Goal: Task Accomplishment & Management: Manage account settings

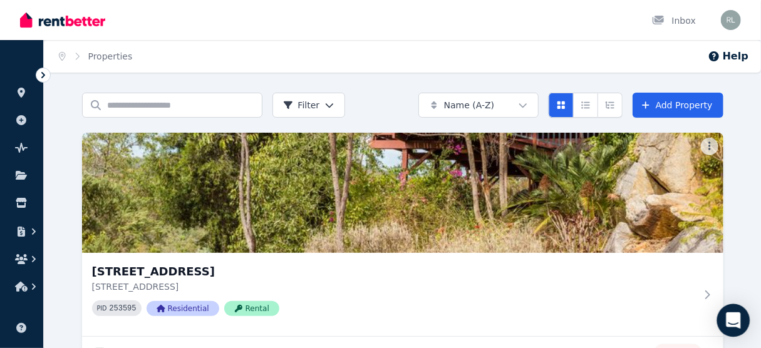
click at [733, 321] on icon "Open Intercom Messenger" at bounding box center [733, 320] width 14 height 16
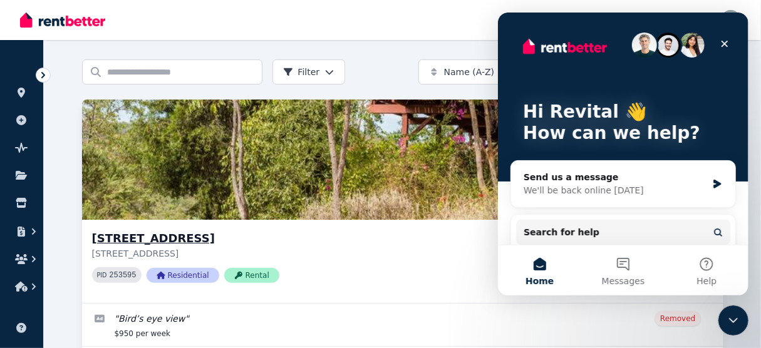
scroll to position [50, 0]
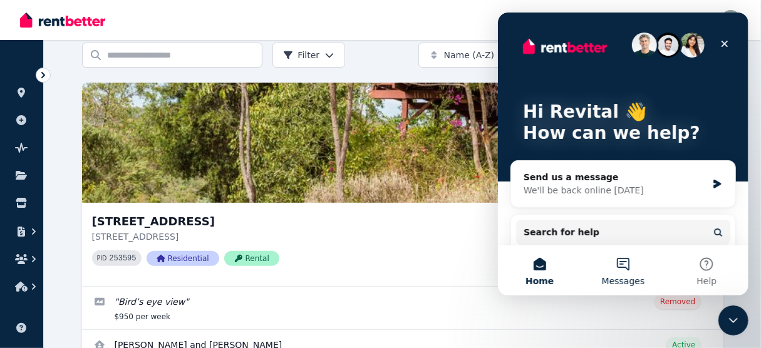
click at [624, 267] on button "Messages" at bounding box center [621, 270] width 83 height 50
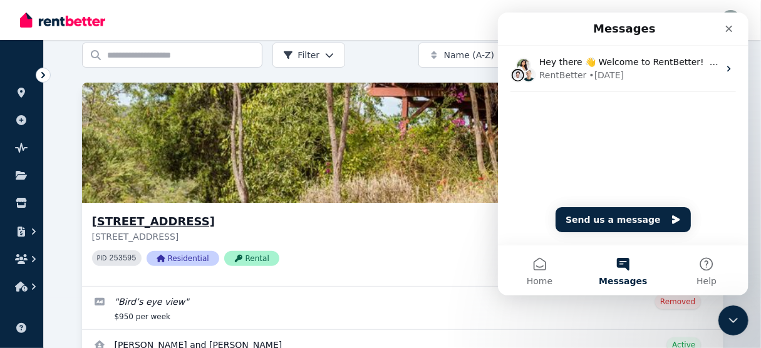
click at [446, 270] on div "11 Approach Road, Boya 11 Approach Road, Boya WA 6056 PID 253595 Residential Re…" at bounding box center [394, 244] width 604 height 63
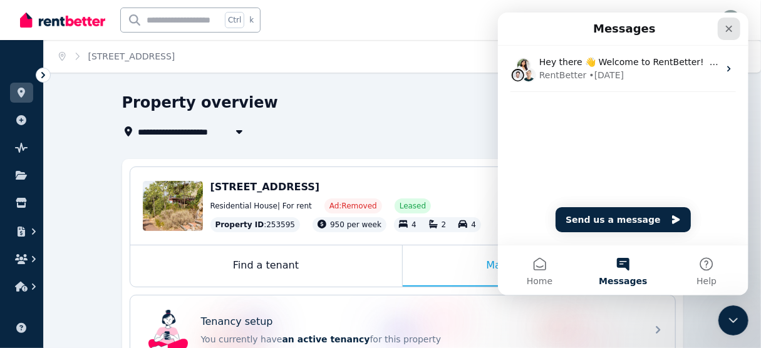
click at [728, 31] on icon "Close" at bounding box center [728, 29] width 10 height 10
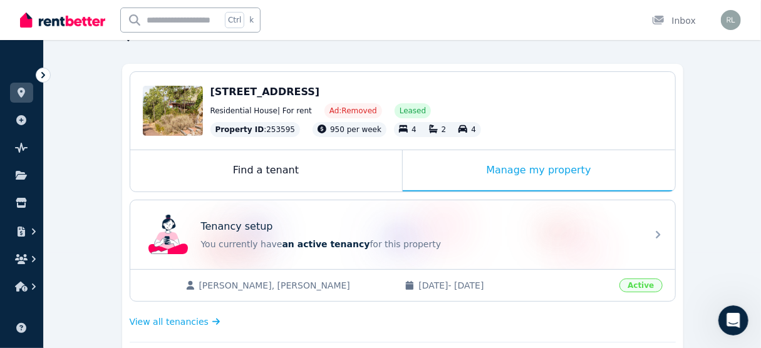
scroll to position [100, 0]
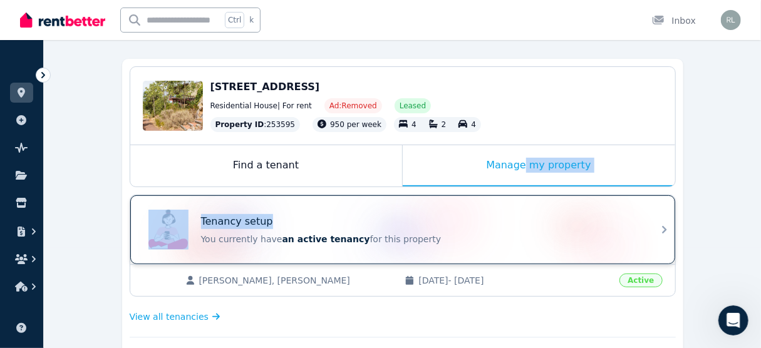
drag, startPoint x: 526, startPoint y: 171, endPoint x: 500, endPoint y: 225, distance: 60.5
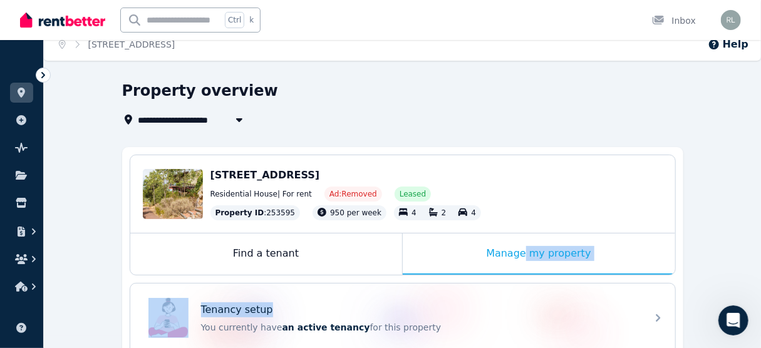
scroll to position [0, 0]
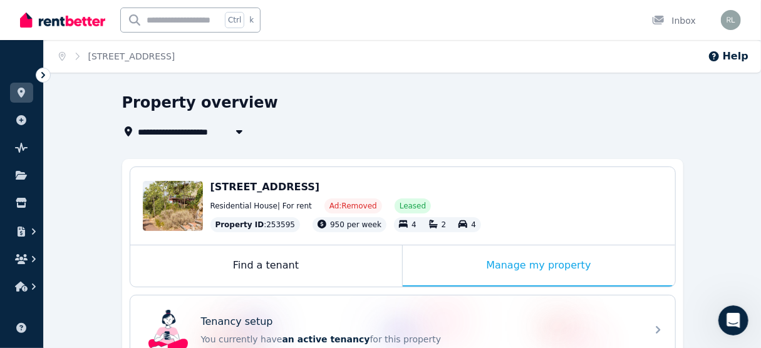
click at [239, 131] on icon "button" at bounding box center [238, 132] width 6 height 4
type input "**********"
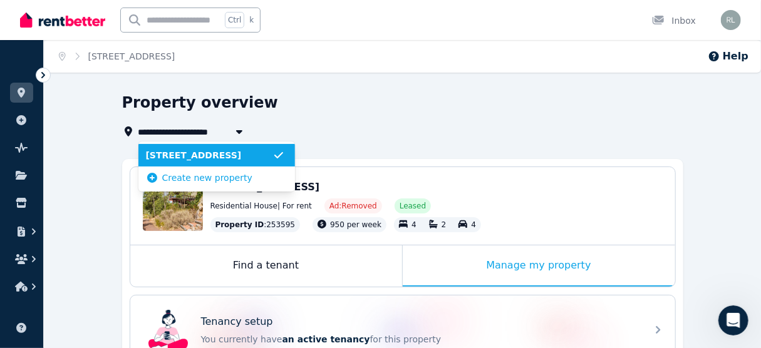
click at [219, 155] on span "[STREET_ADDRESS]" at bounding box center [209, 155] width 126 height 13
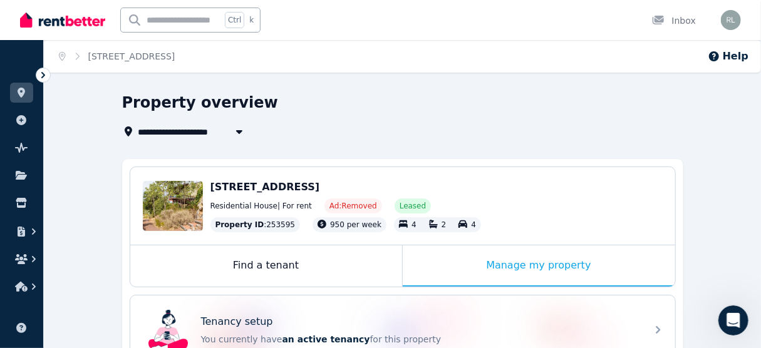
click at [331, 227] on span "950 per week" at bounding box center [355, 224] width 51 height 9
click at [267, 187] on span "[STREET_ADDRESS]" at bounding box center [265, 187] width 110 height 12
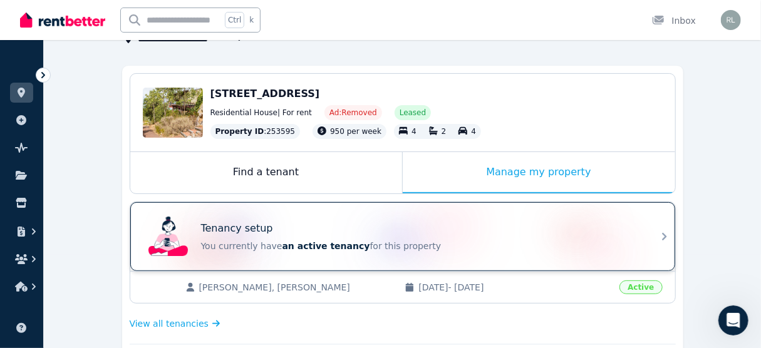
scroll to position [100, 0]
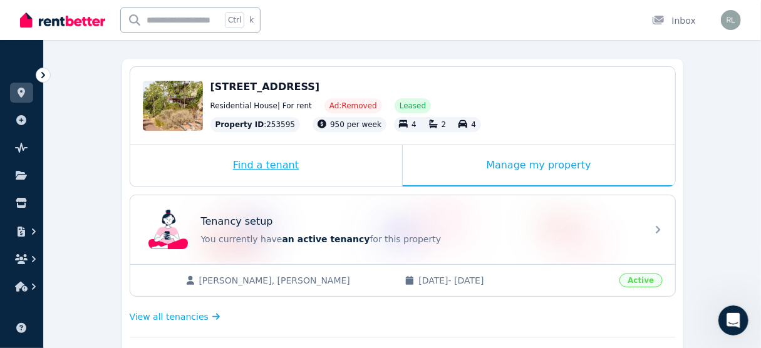
click at [281, 162] on div "Find a tenant" at bounding box center [266, 165] width 272 height 41
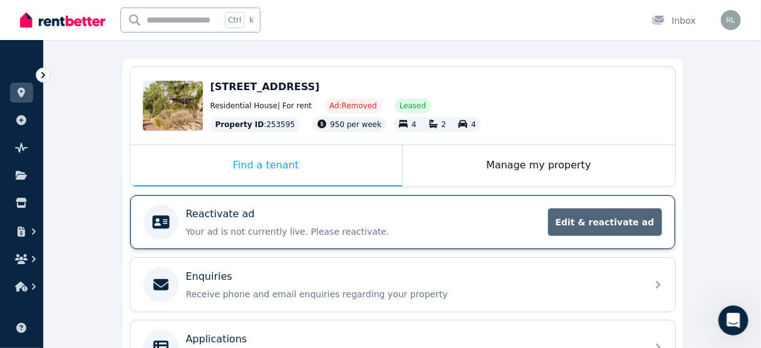
click at [631, 228] on span "Edit & reactivate ad" at bounding box center [605, 222] width 114 height 28
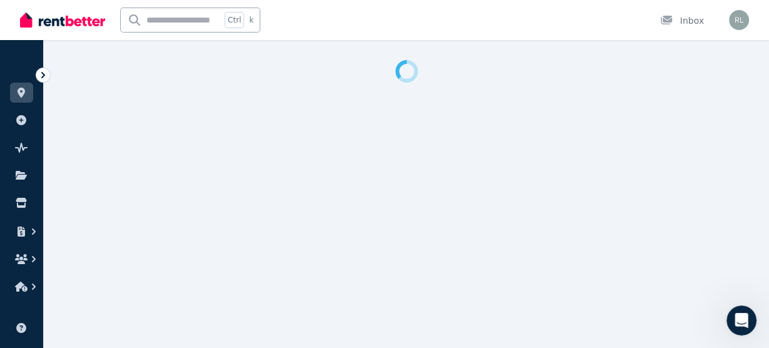
select select "**********"
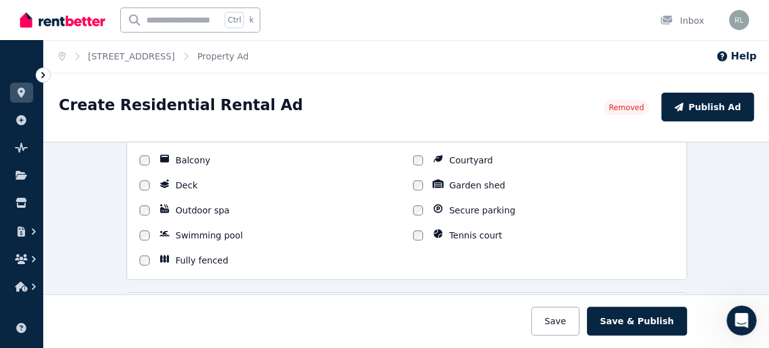
scroll to position [1202, 0]
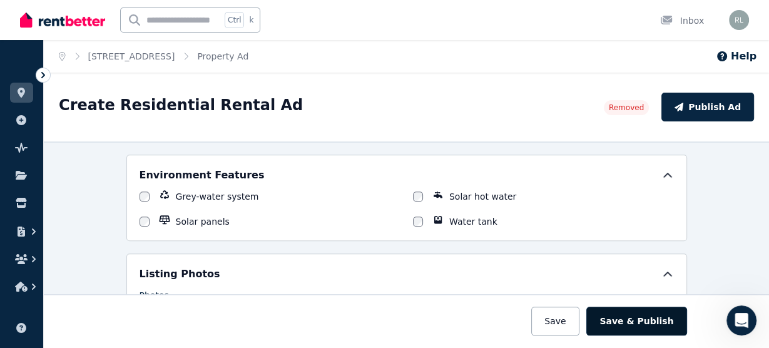
click at [647, 329] on button "Save & Publish" at bounding box center [637, 321] width 100 height 29
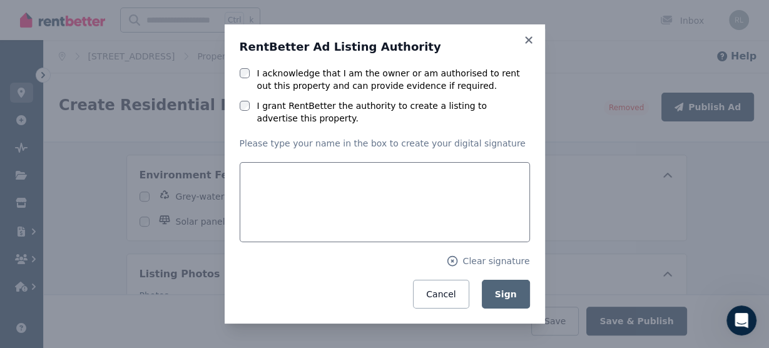
click at [286, 76] on label "I acknowledge that I am the owner or am authorised to rent out this property an…" at bounding box center [393, 79] width 273 height 25
click at [280, 106] on label "I grant RentBetter the authority to create a listing to advertise this property." at bounding box center [393, 112] width 273 height 25
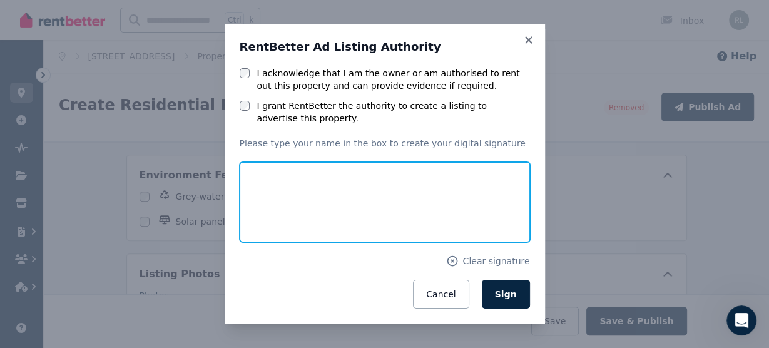
drag, startPoint x: 376, startPoint y: 223, endPoint x: 383, endPoint y: 192, distance: 31.4
click at [383, 192] on input "text" at bounding box center [385, 202] width 291 height 80
click at [350, 213] on input "text" at bounding box center [385, 202] width 291 height 80
type input "*"
drag, startPoint x: 340, startPoint y: 210, endPoint x: 382, endPoint y: 188, distance: 47.0
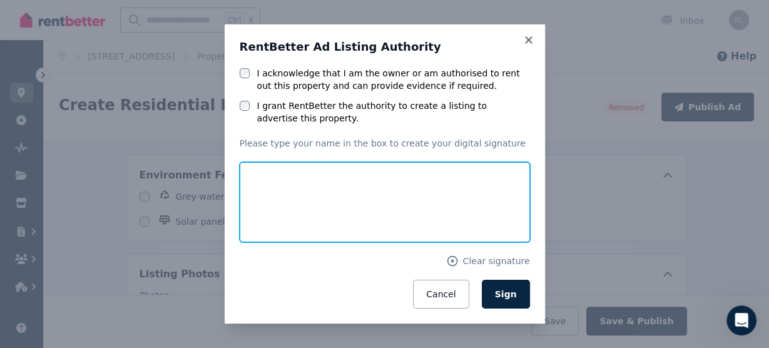
click at [367, 194] on input "text" at bounding box center [385, 202] width 291 height 80
drag, startPoint x: 401, startPoint y: 185, endPoint x: 335, endPoint y: 208, distance: 70.3
click at [335, 208] on input "text" at bounding box center [385, 202] width 291 height 80
click at [278, 201] on input "text" at bounding box center [385, 202] width 291 height 80
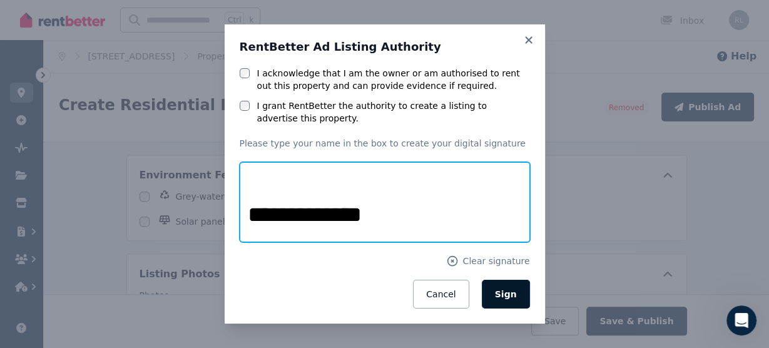
type input "**********"
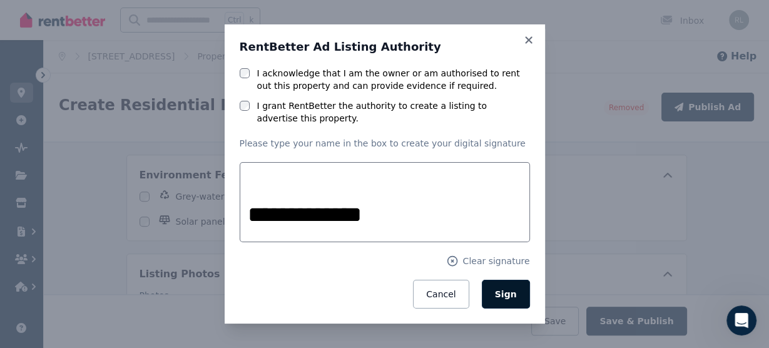
click at [510, 297] on span "Sign" at bounding box center [506, 294] width 22 height 10
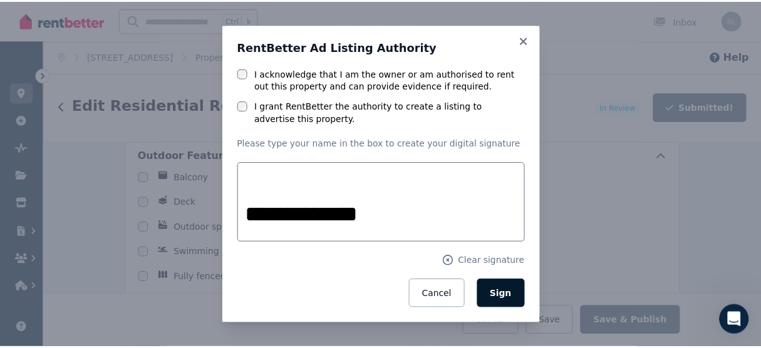
scroll to position [1354, 0]
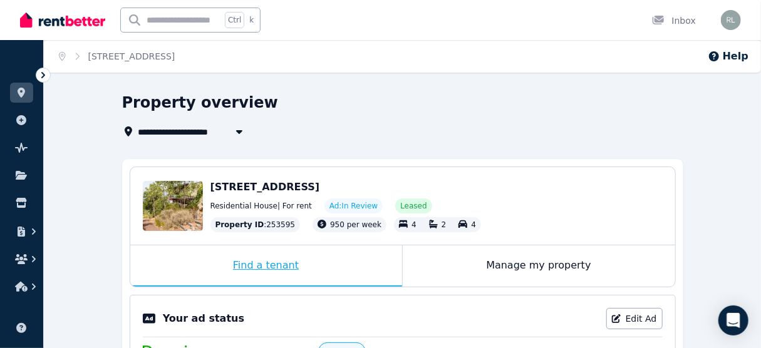
click at [265, 263] on div "Find a tenant" at bounding box center [266, 265] width 272 height 41
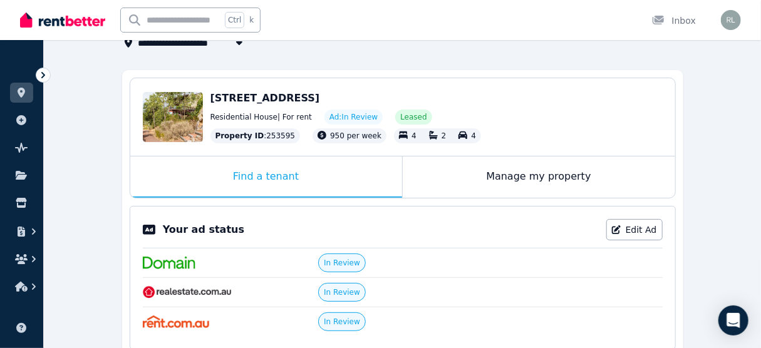
scroll to position [88, 0]
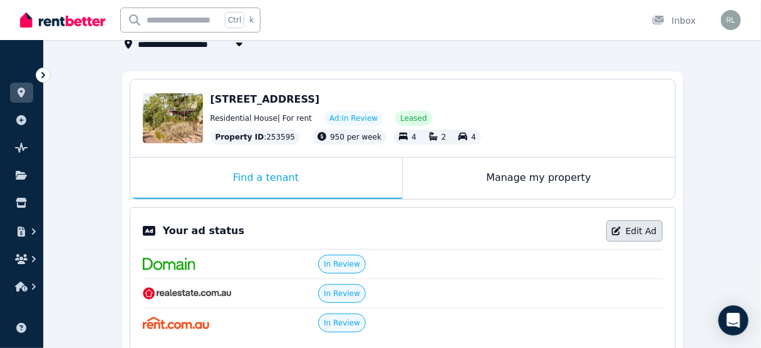
click at [635, 234] on link "Edit Ad" at bounding box center [634, 230] width 56 height 21
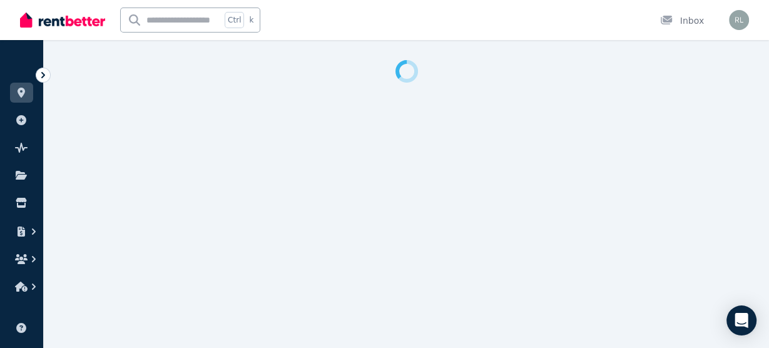
select select "**********"
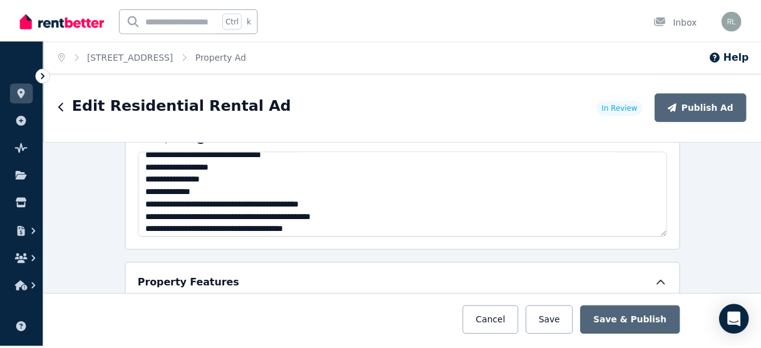
scroll to position [187, 0]
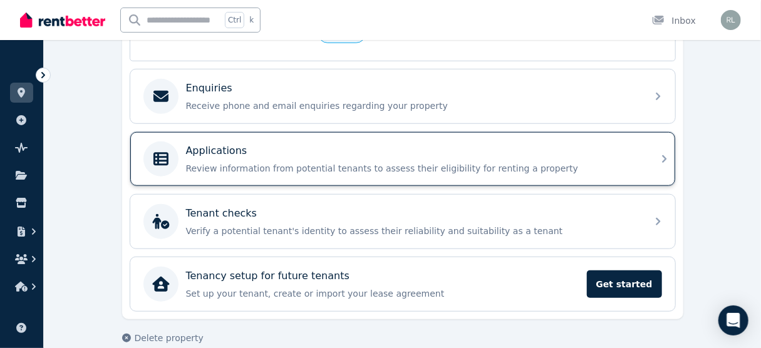
scroll to position [388, 0]
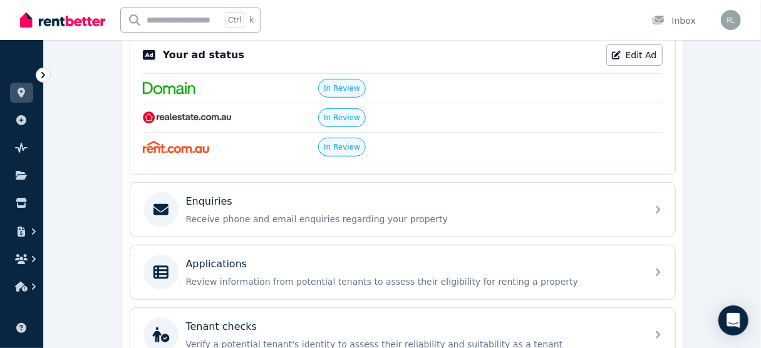
scroll to position [113, 0]
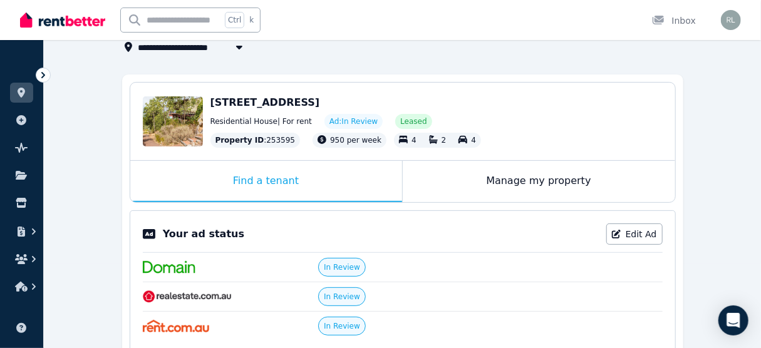
scroll to position [38, 0]
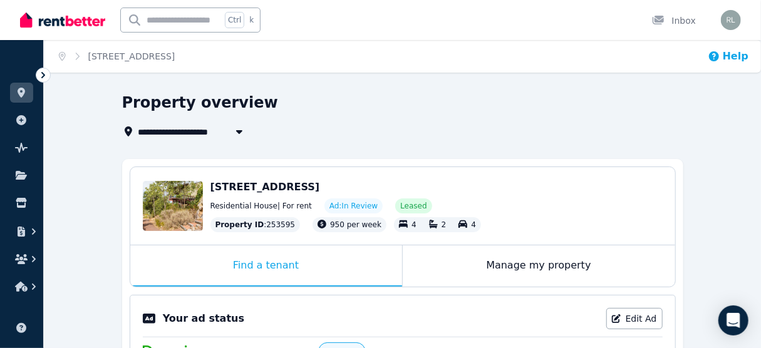
click at [719, 57] on icon "button" at bounding box center [714, 56] width 10 height 10
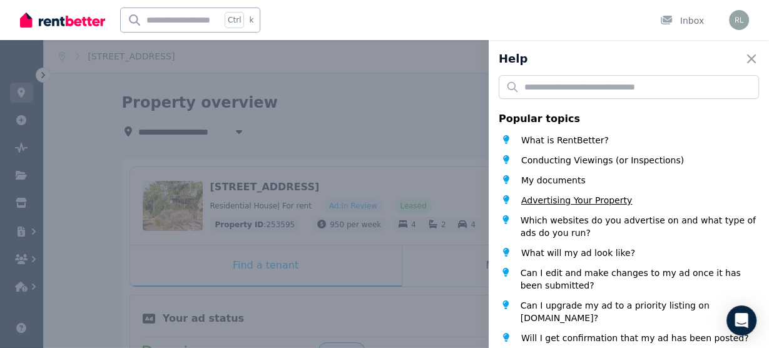
click at [540, 200] on span "Advertising Your Property" at bounding box center [577, 200] width 111 height 13
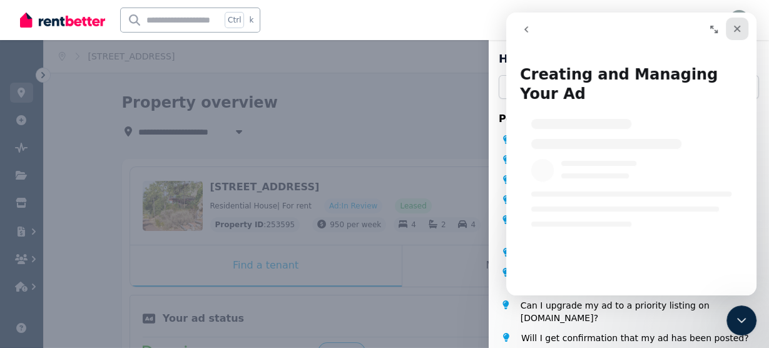
click at [737, 28] on icon "Close" at bounding box center [737, 29] width 7 height 7
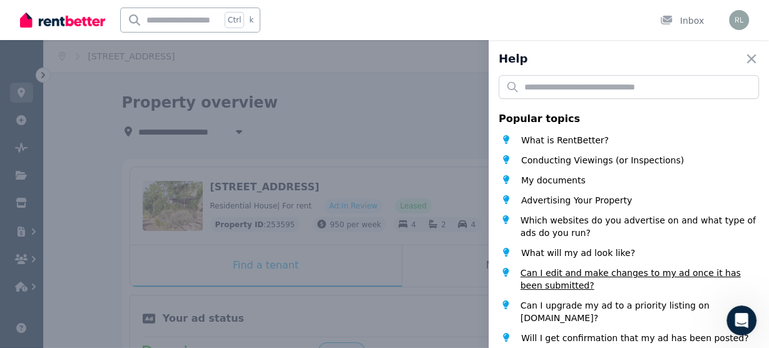
click at [612, 271] on span "Can I edit and make changes to my ad once it has been submitted?" at bounding box center [640, 279] width 239 height 25
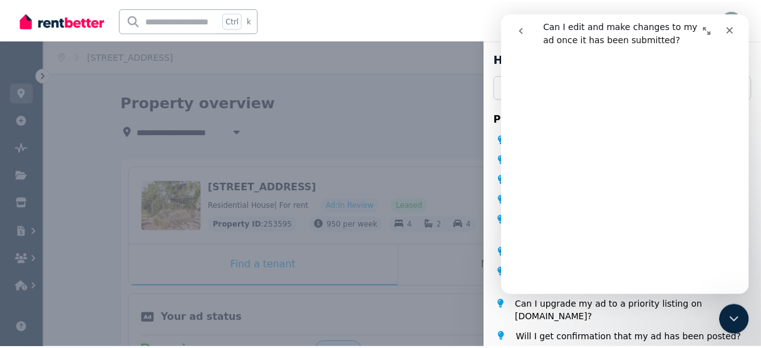
scroll to position [393, 0]
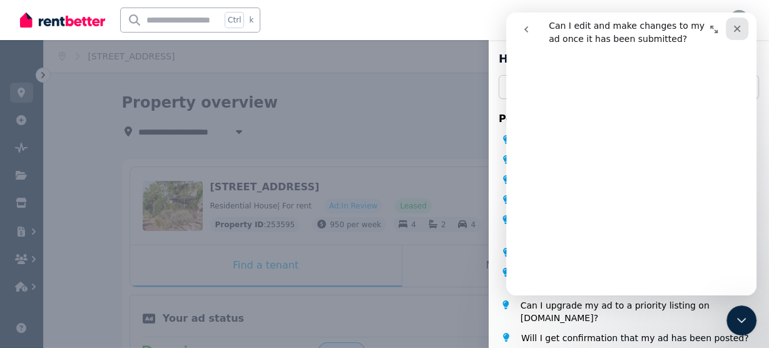
click at [734, 28] on icon "Close" at bounding box center [738, 29] width 10 height 10
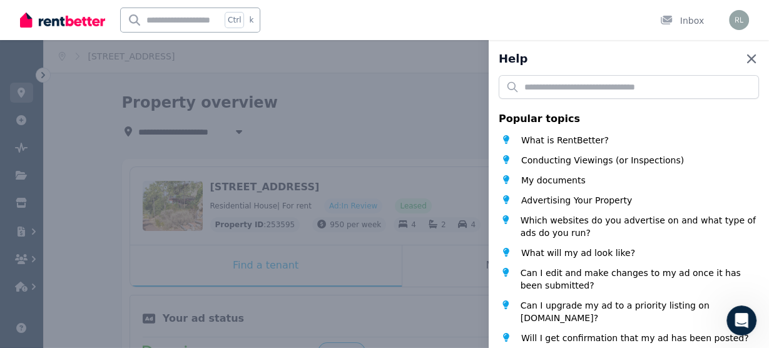
click at [744, 65] on icon "button" at bounding box center [751, 58] width 15 height 15
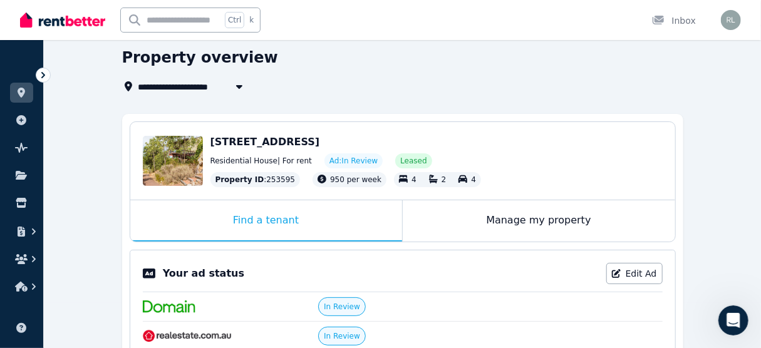
scroll to position [0, 0]
